Goal: Check status: Check status

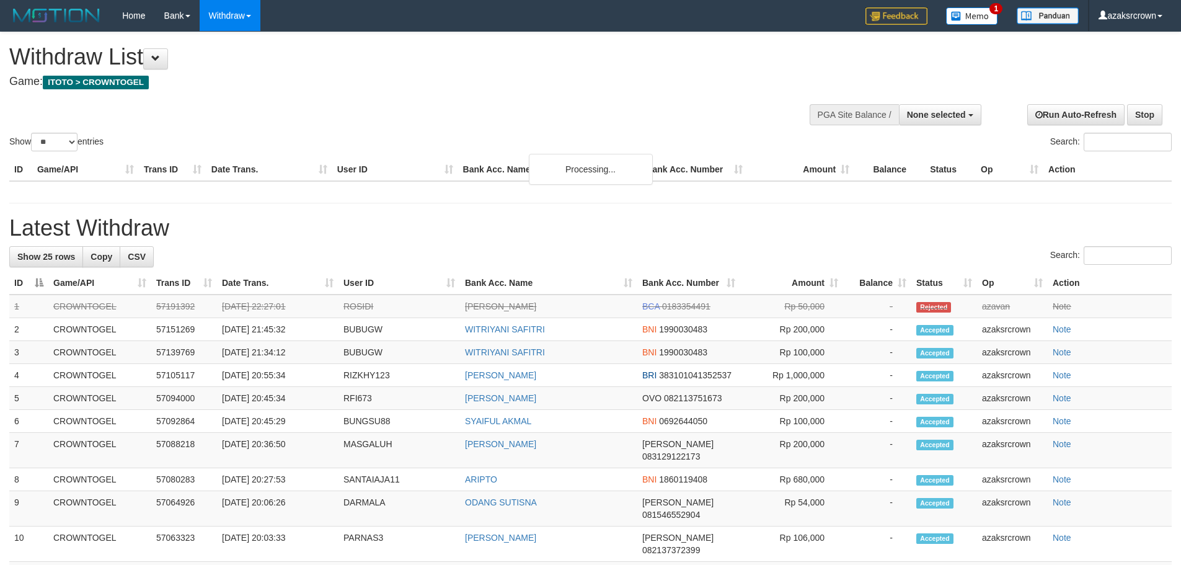
select select
select select "**"
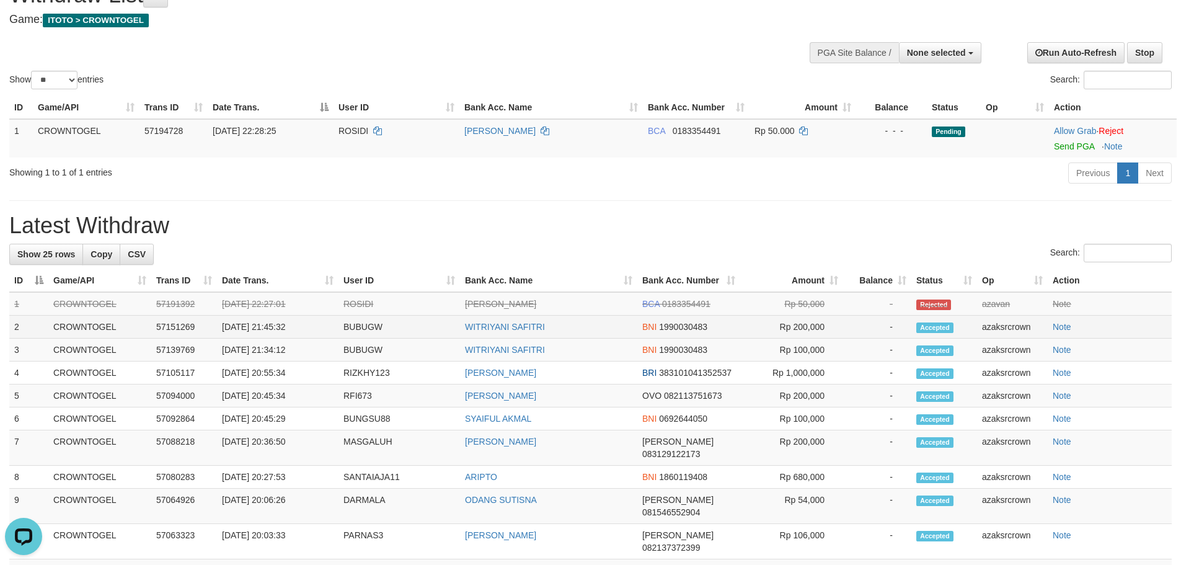
copy td ":45:32"
copy td "21:45:32"
drag, startPoint x: 301, startPoint y: 330, endPoint x: 267, endPoint y: 332, distance: 34.8
click at [265, 331] on td "[DATE] 21:45:32" at bounding box center [278, 327] width 122 height 23
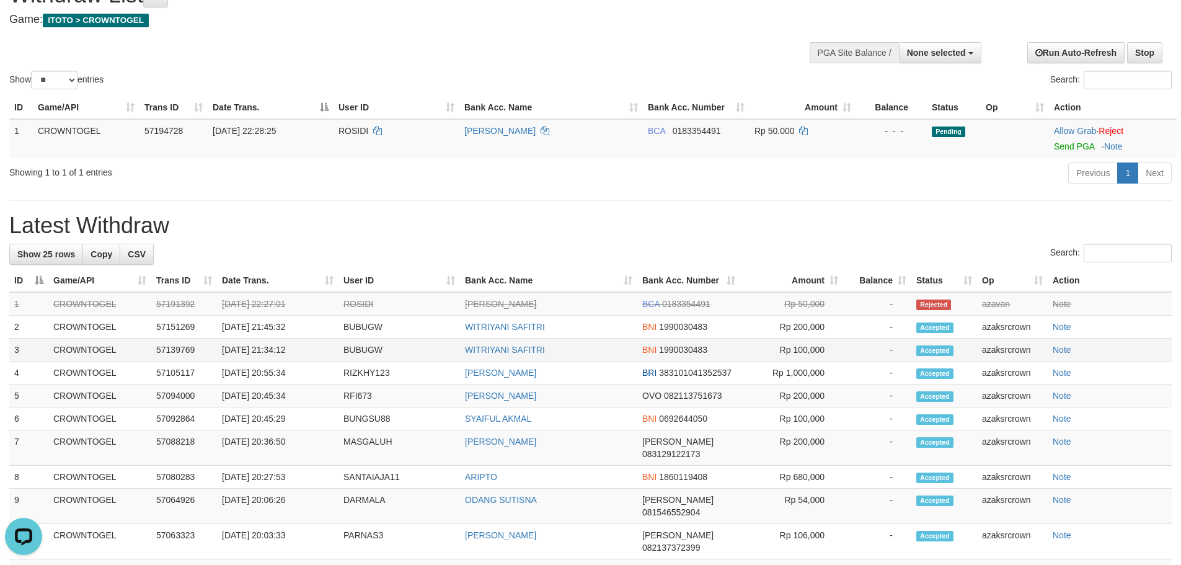
copy td "4:12"
copy td "1:34:12"
copy td "21:34:12"
drag, startPoint x: 296, startPoint y: 348, endPoint x: 265, endPoint y: 352, distance: 31.2
click at [265, 352] on td "[DATE] 21:34:12" at bounding box center [278, 349] width 122 height 23
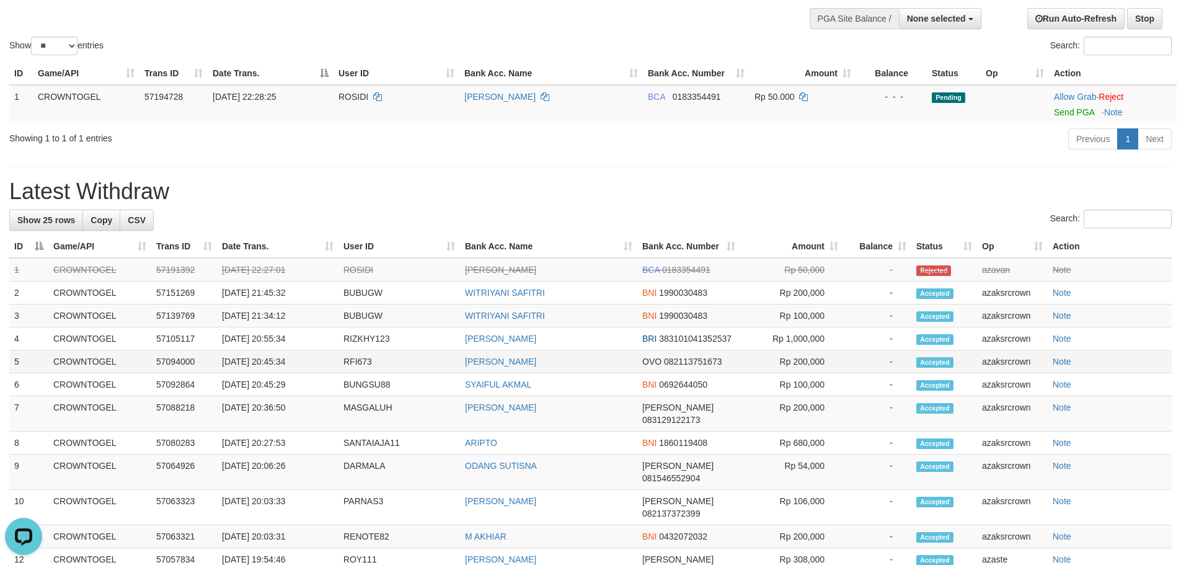
scroll to position [124, 0]
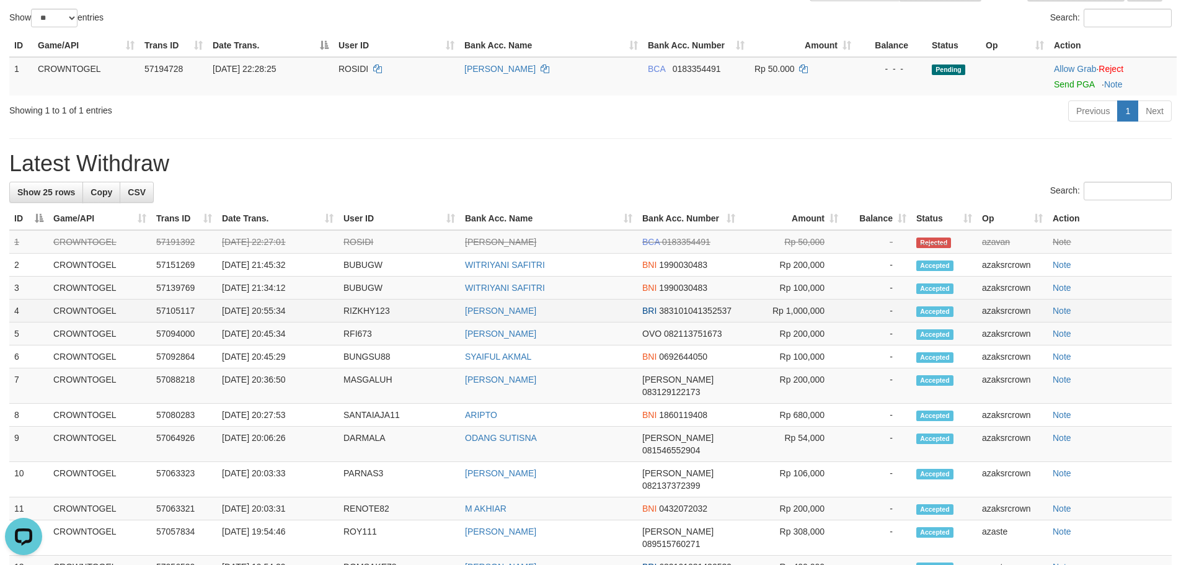
copy td "0:55:34"
copy td "5 20:55:34"
copy td "20:55:34"
drag, startPoint x: 309, startPoint y: 312, endPoint x: 267, endPoint y: 313, distance: 42.2
click at [267, 313] on td "[DATE] 20:55:34" at bounding box center [278, 310] width 122 height 23
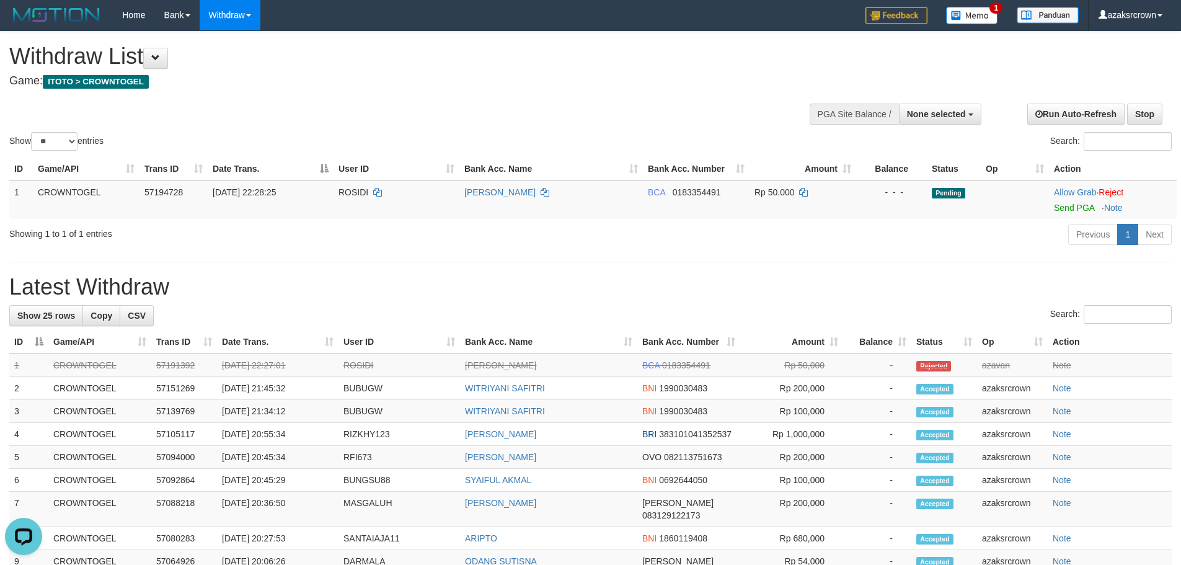
scroll to position [0, 0]
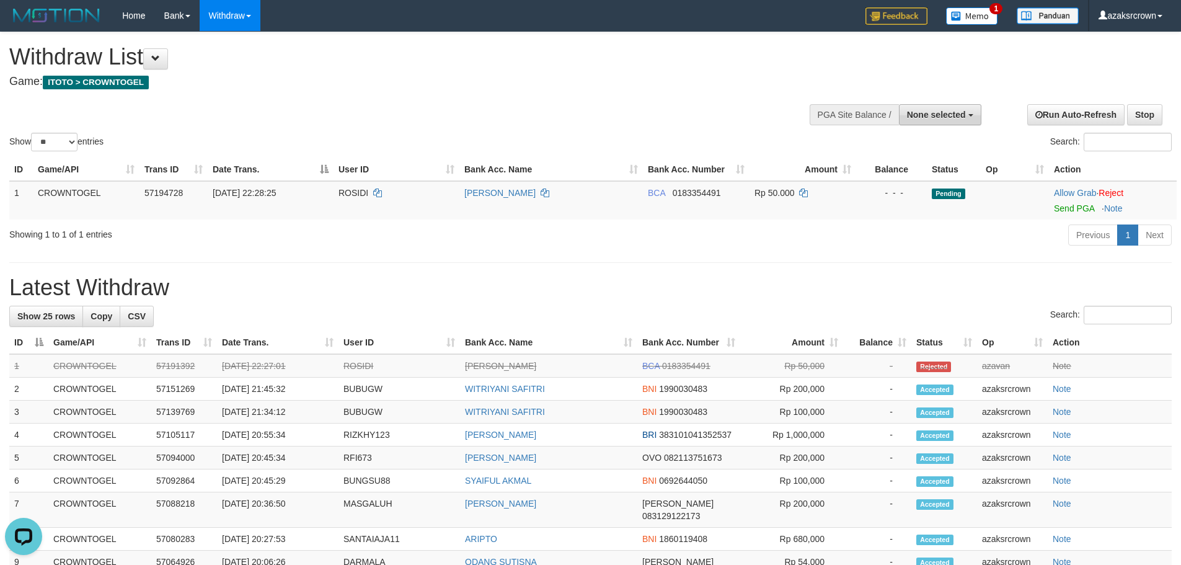
click at [955, 120] on button "None selected" at bounding box center [940, 114] width 82 height 21
click at [952, 183] on label "[ITOTO] CROWNTOGEL" at bounding box center [914, 177] width 134 height 16
select select "***"
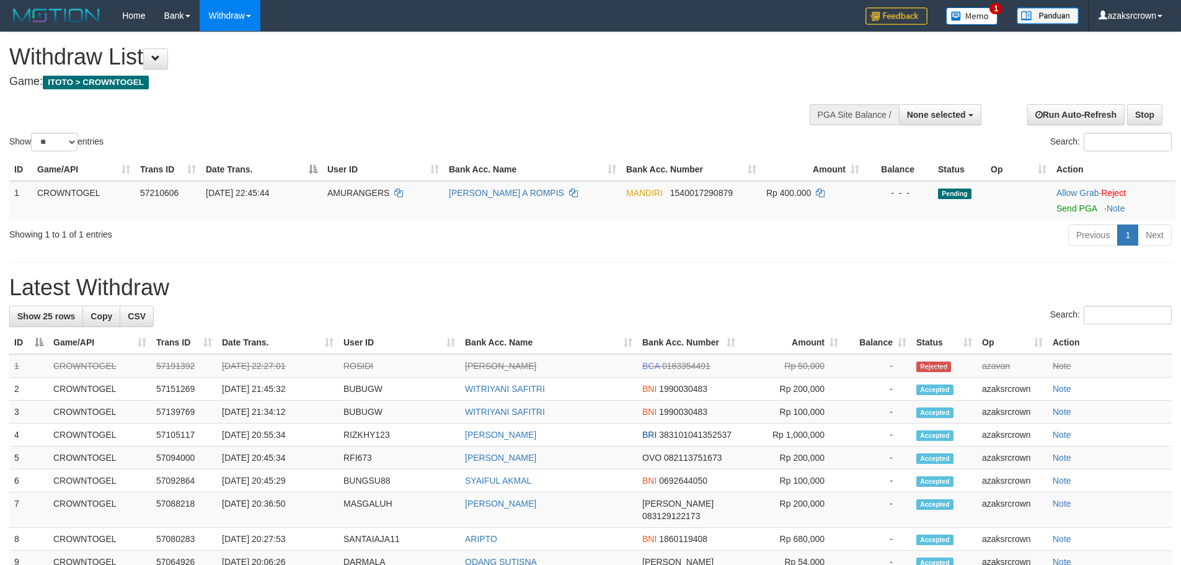
select select
select select "**"
click at [1076, 212] on link "Send PGA" at bounding box center [1076, 208] width 40 height 10
